Goal: Check status: Check status

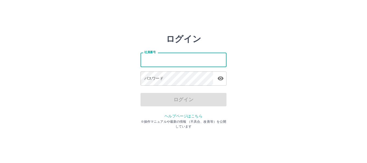
click at [163, 59] on input "社員番号" at bounding box center [183, 60] width 86 height 14
type input "*******"
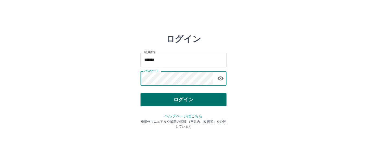
click at [156, 94] on button "ログイン" at bounding box center [183, 99] width 86 height 13
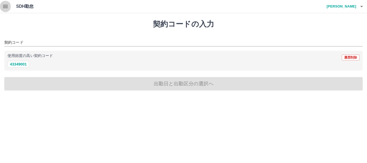
click at [6, 6] on icon "button" at bounding box center [5, 6] width 5 height 3
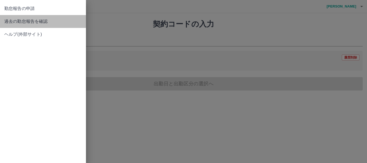
click at [42, 19] on span "過去の勤怠報告を確認" at bounding box center [42, 21] width 77 height 6
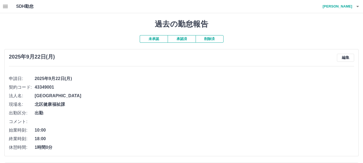
click at [181, 41] on button "承認済" at bounding box center [182, 39] width 28 height 8
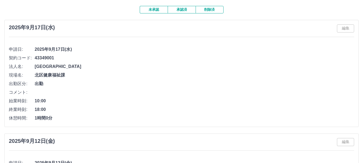
scroll to position [27, 0]
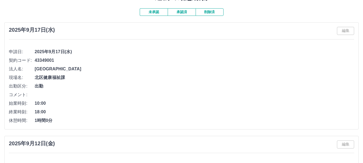
click at [158, 9] on button "未承認" at bounding box center [154, 12] width 28 height 8
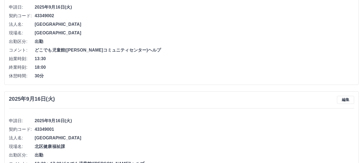
scroll to position [403, 0]
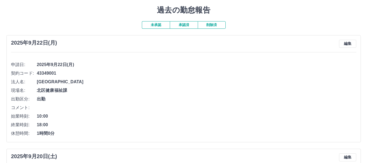
scroll to position [0, 0]
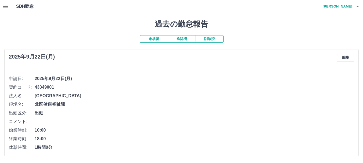
click at [354, 7] on icon "button" at bounding box center [357, 6] width 6 height 6
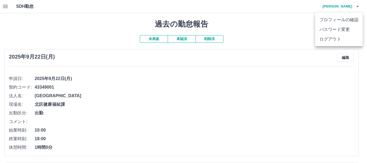
click at [337, 40] on li "ログアウト" at bounding box center [339, 39] width 48 height 10
